Goal: Information Seeking & Learning: Learn about a topic

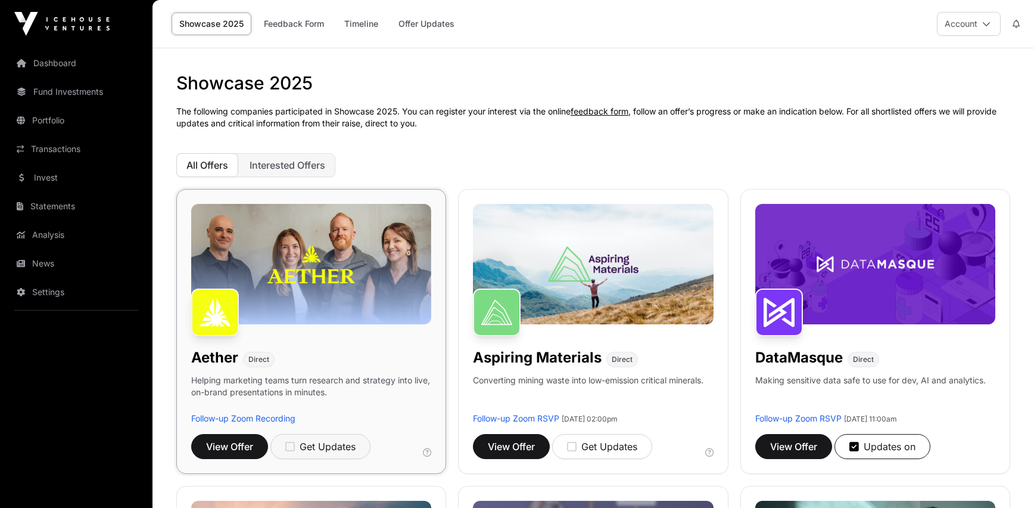
scroll to position [283, 0]
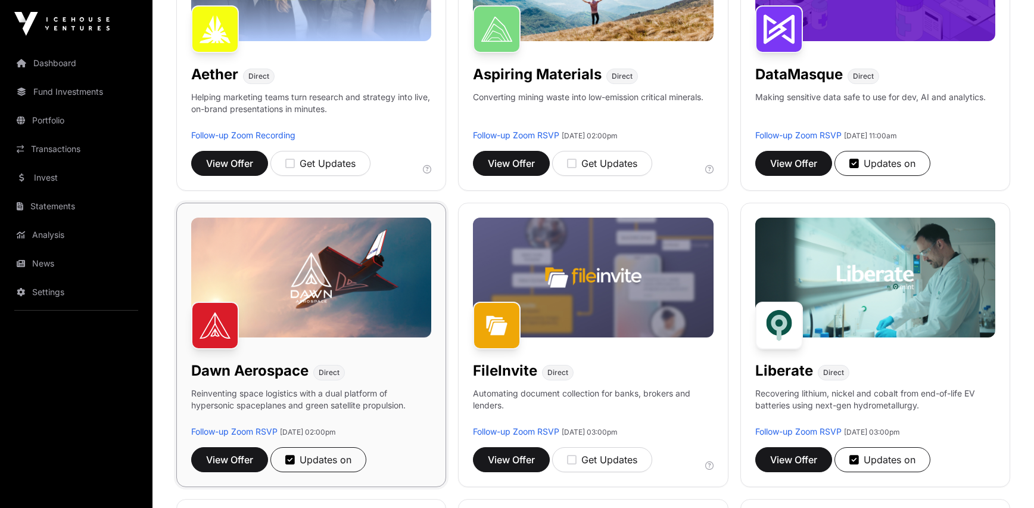
click at [338, 269] on img at bounding box center [311, 277] width 240 height 120
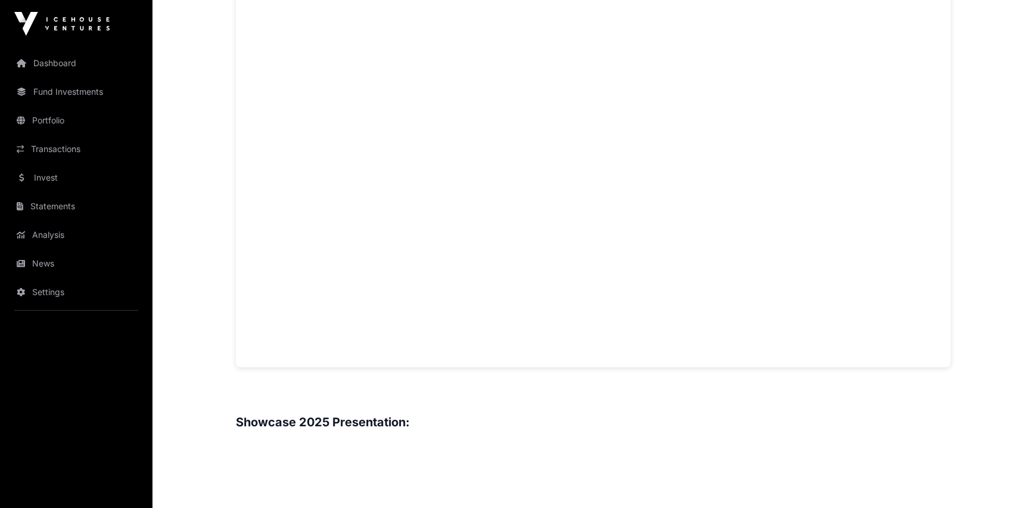
scroll to position [1009, 0]
click at [214, 253] on div "Showcase 2025 [PERSON_NAME] Aerospace Open [PERSON_NAME] Aerospace Direct Reinv…" at bounding box center [593, 258] width 763 height 2438
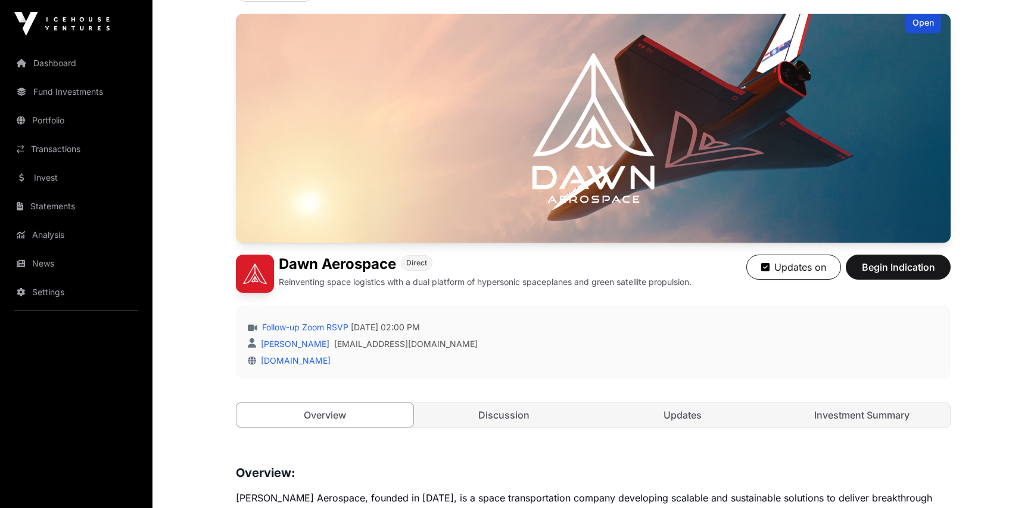
scroll to position [0, 0]
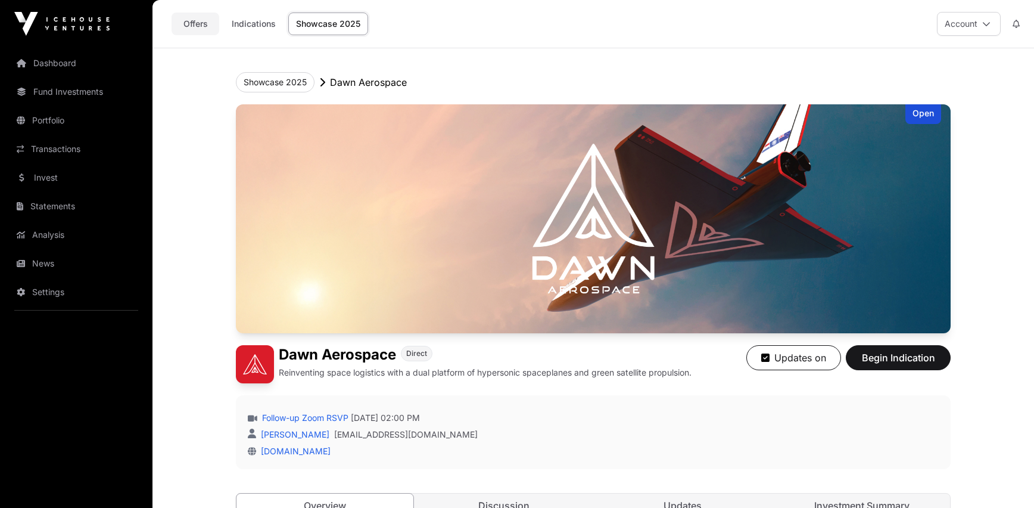
click at [197, 27] on link "Offers" at bounding box center [196, 24] width 48 height 23
click at [284, 82] on button "Showcase 2025" at bounding box center [275, 82] width 79 height 20
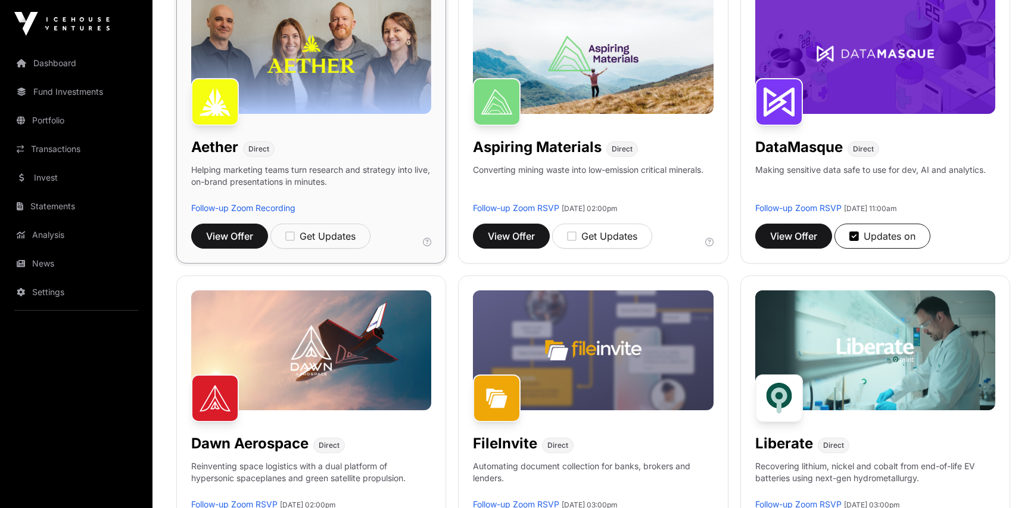
scroll to position [310, 0]
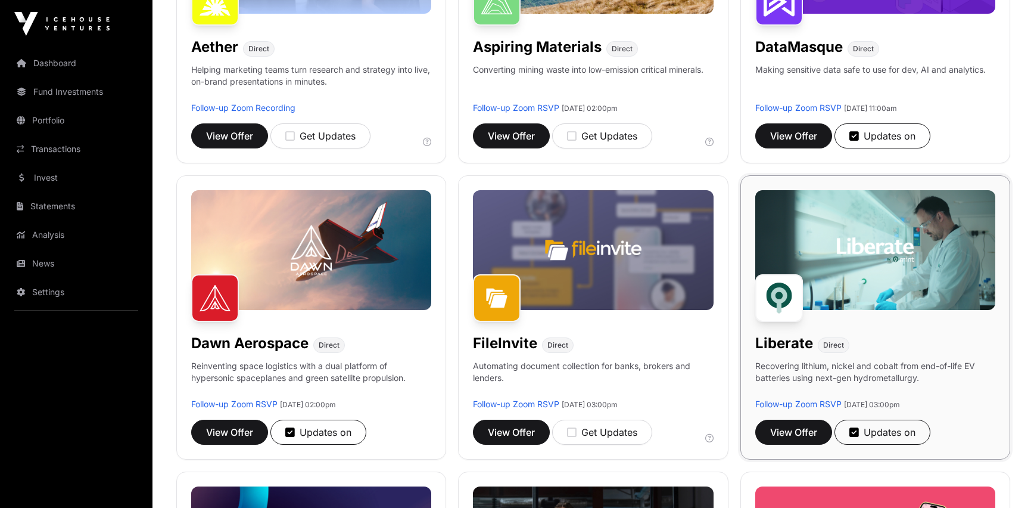
click at [932, 246] on img at bounding box center [875, 250] width 240 height 120
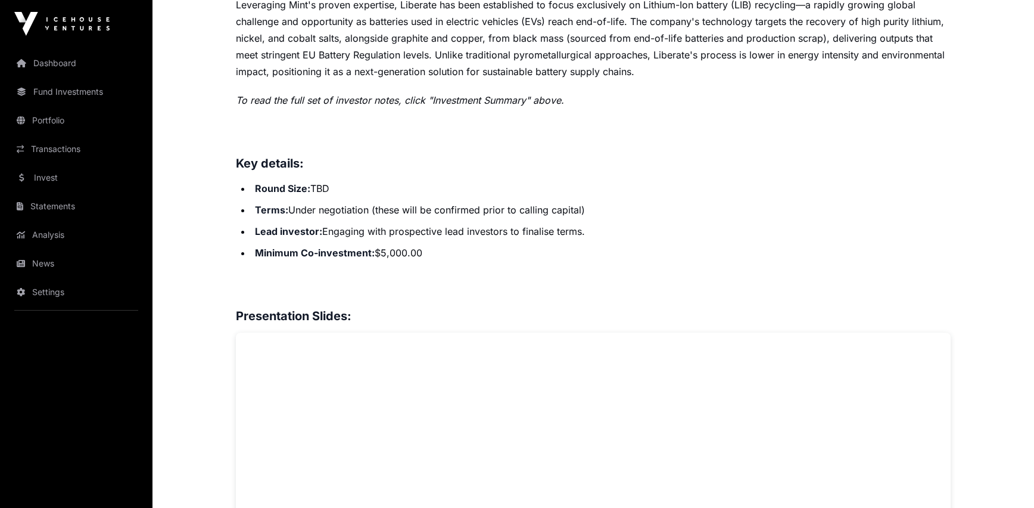
scroll to position [702, 0]
